Goal: Go to known website: Access a specific website the user already knows

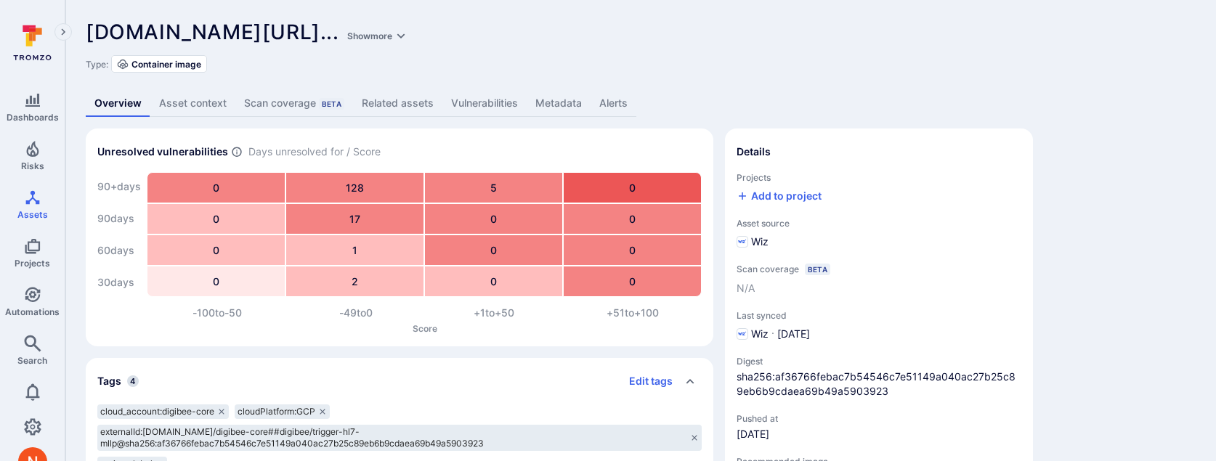
scroll to position [13, 0]
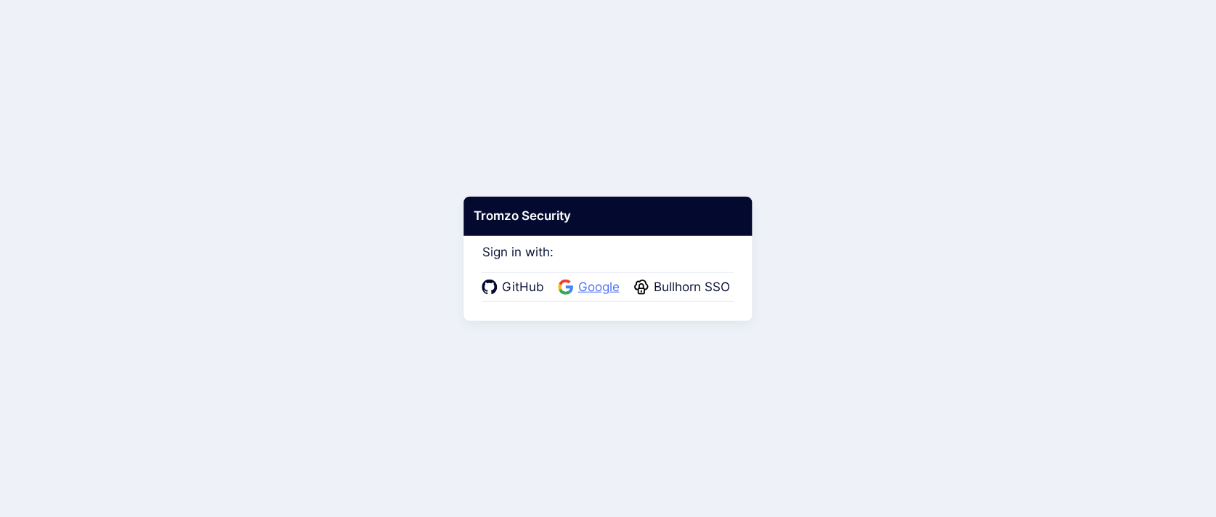
click at [612, 286] on span "Google" at bounding box center [599, 287] width 50 height 19
